Goal: Task Accomplishment & Management: Manage account settings

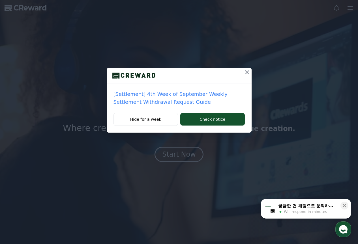
click at [248, 74] on icon at bounding box center [247, 72] width 4 height 4
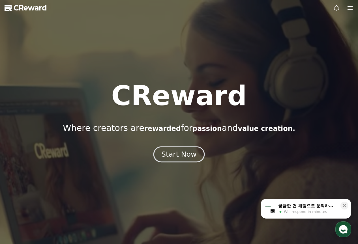
click at [193, 152] on div "Start Now" at bounding box center [178, 155] width 35 height 10
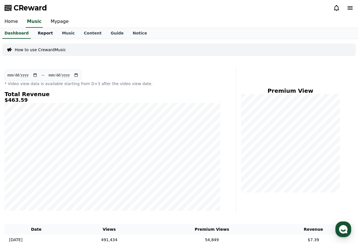
click at [41, 31] on link "Report" at bounding box center [45, 33] width 24 height 11
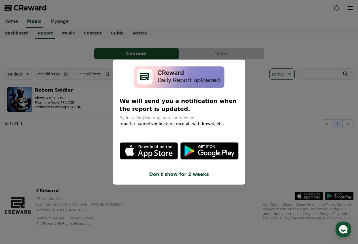
click at [268, 100] on button "close modal" at bounding box center [179, 122] width 358 height 244
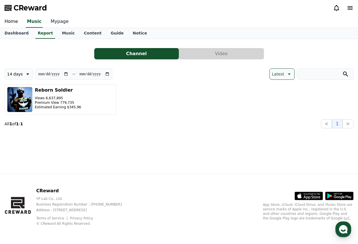
click at [56, 21] on link "Mypage" at bounding box center [59, 22] width 27 height 12
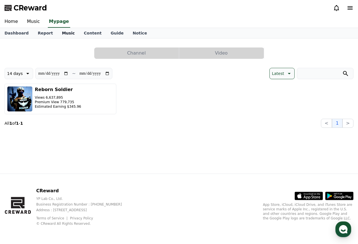
select select "**********"
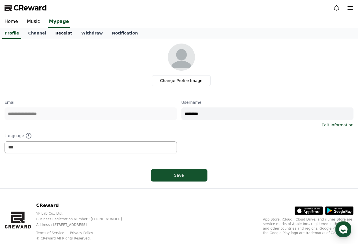
click at [54, 32] on link "Receipt" at bounding box center [64, 33] width 26 height 11
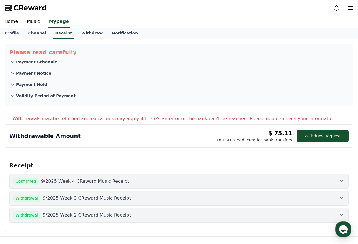
click at [48, 64] on p "Payment Schedule" at bounding box center [36, 62] width 41 height 6
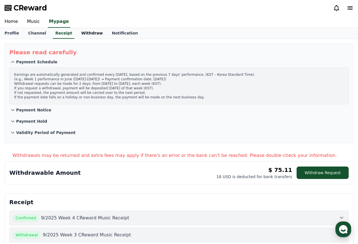
click at [79, 34] on link "Withdraw" at bounding box center [92, 33] width 31 height 11
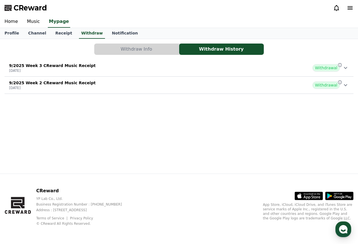
click at [153, 50] on button "Withdraw Info" at bounding box center [136, 49] width 85 height 11
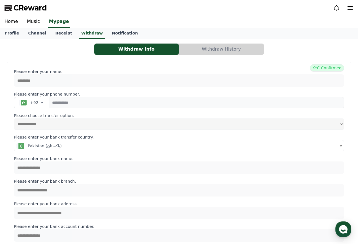
click at [64, 146] on div "Pakistan (‫پاکستان‬‎)" at bounding box center [176, 146] width 321 height 6
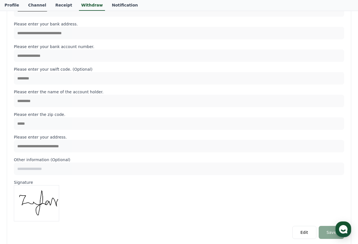
scroll to position [259, 0]
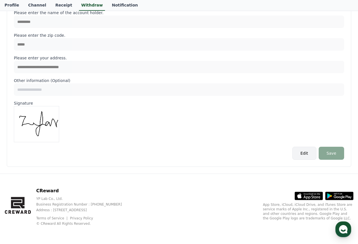
click at [309, 154] on button "Edit" at bounding box center [304, 153] width 24 height 13
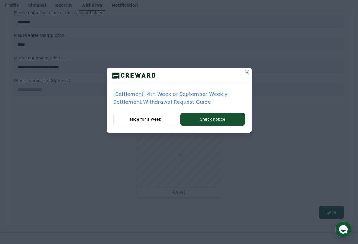
click at [247, 74] on icon at bounding box center [246, 72] width 7 height 7
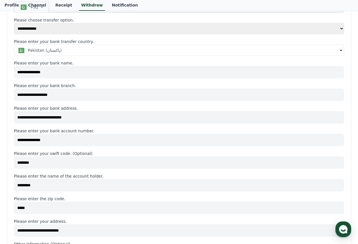
scroll to position [61, 0]
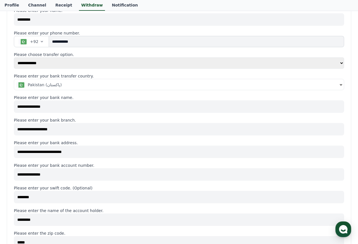
click at [93, 84] on div "Pakistan (‫پاکستان‬‎)" at bounding box center [176, 85] width 321 height 6
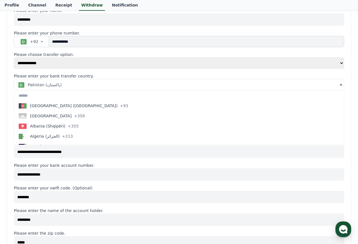
click at [69, 95] on input "text" at bounding box center [178, 95] width 329 height 10
type input "**"
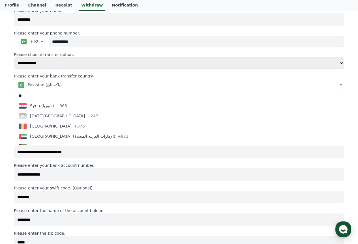
click at [70, 95] on input "**" at bounding box center [178, 95] width 329 height 10
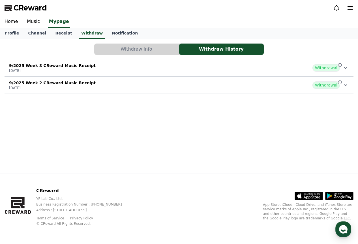
click at [141, 47] on button "Withdraw Info" at bounding box center [136, 49] width 85 height 11
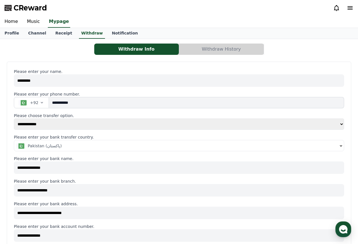
click at [255, 113] on p "Please choose transfer option." at bounding box center [179, 116] width 330 height 6
click at [96, 98] on input "**********" at bounding box center [196, 102] width 295 height 11
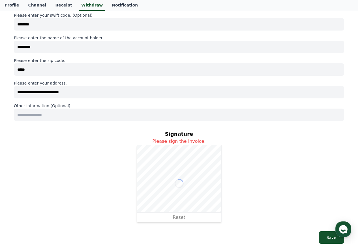
scroll to position [318, 0]
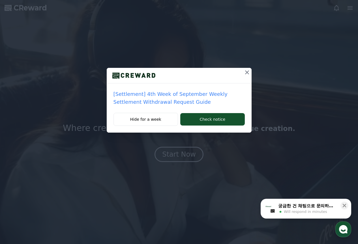
click at [248, 75] on icon at bounding box center [246, 72] width 7 height 7
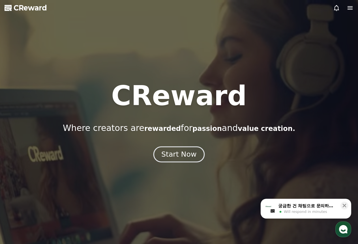
click at [189, 154] on div "Start Now" at bounding box center [178, 155] width 35 height 10
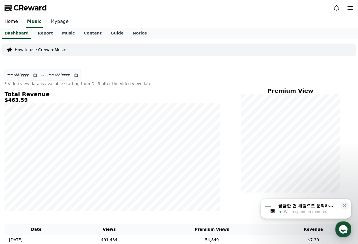
click at [55, 21] on link "Mypage" at bounding box center [59, 22] width 27 height 12
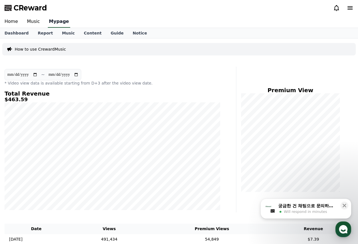
select select "**********"
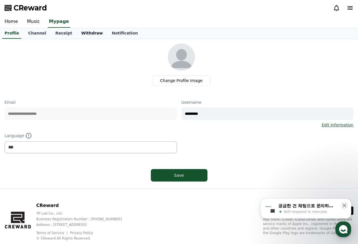
click at [77, 35] on link "Withdraw" at bounding box center [92, 33] width 31 height 11
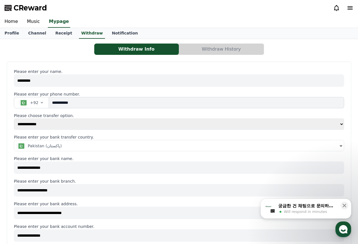
click at [76, 101] on input "**********" at bounding box center [196, 102] width 295 height 11
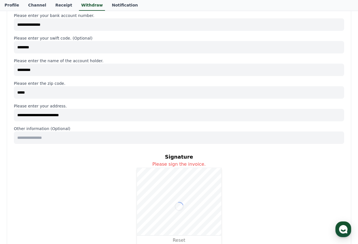
scroll to position [261, 0]
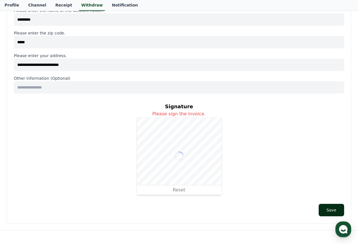
click at [332, 208] on button "Save" at bounding box center [330, 210] width 25 height 12
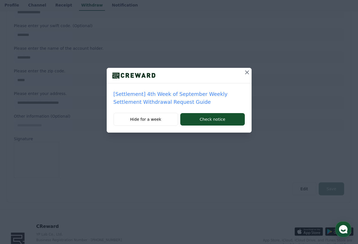
click at [247, 72] on icon at bounding box center [246, 72] width 7 height 7
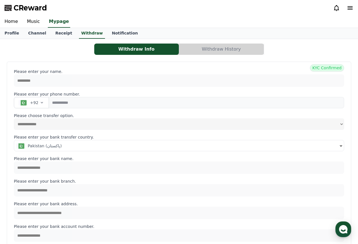
click at [203, 53] on button "Withdraw History" at bounding box center [221, 49] width 85 height 11
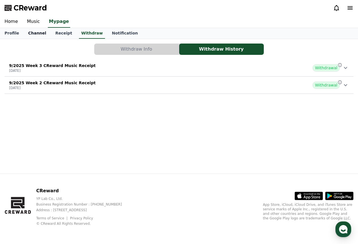
click at [33, 31] on link "Channel" at bounding box center [36, 33] width 27 height 11
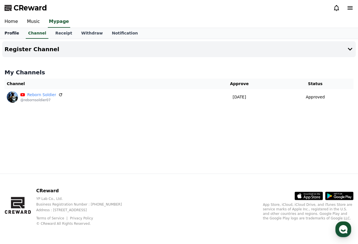
click at [18, 36] on link "Profile" at bounding box center [11, 33] width 23 height 11
select select "**********"
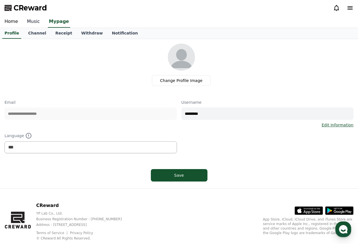
click at [39, 21] on link "Music" at bounding box center [33, 22] width 22 height 12
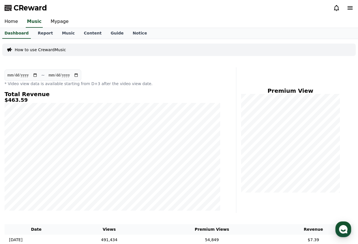
drag, startPoint x: 24, startPoint y: 101, endPoint x: 1, endPoint y: 100, distance: 23.5
click at [1, 100] on div "**********" at bounding box center [179, 233] width 358 height 389
drag, startPoint x: 16, startPoint y: 102, endPoint x: 49, endPoint y: 97, distance: 33.2
drag, startPoint x: 49, startPoint y: 97, endPoint x: 23, endPoint y: 99, distance: 26.1
click at [24, 100] on h5 "$463.59" at bounding box center [112, 100] width 215 height 6
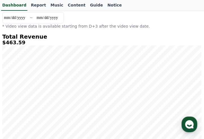
scroll to position [48, 0]
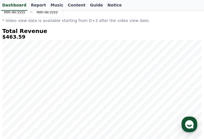
click at [32, 32] on h4 "Total Revenue" at bounding box center [102, 31] width 200 height 6
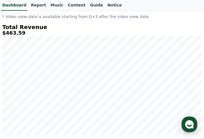
scroll to position [53, 0]
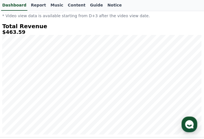
click at [7, 32] on h5 "$463.59" at bounding box center [102, 32] width 200 height 6
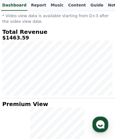
click at [81, 35] on h5 "$1463.59" at bounding box center [57, 38] width 110 height 6
